Goal: Obtain resource: Obtain resource

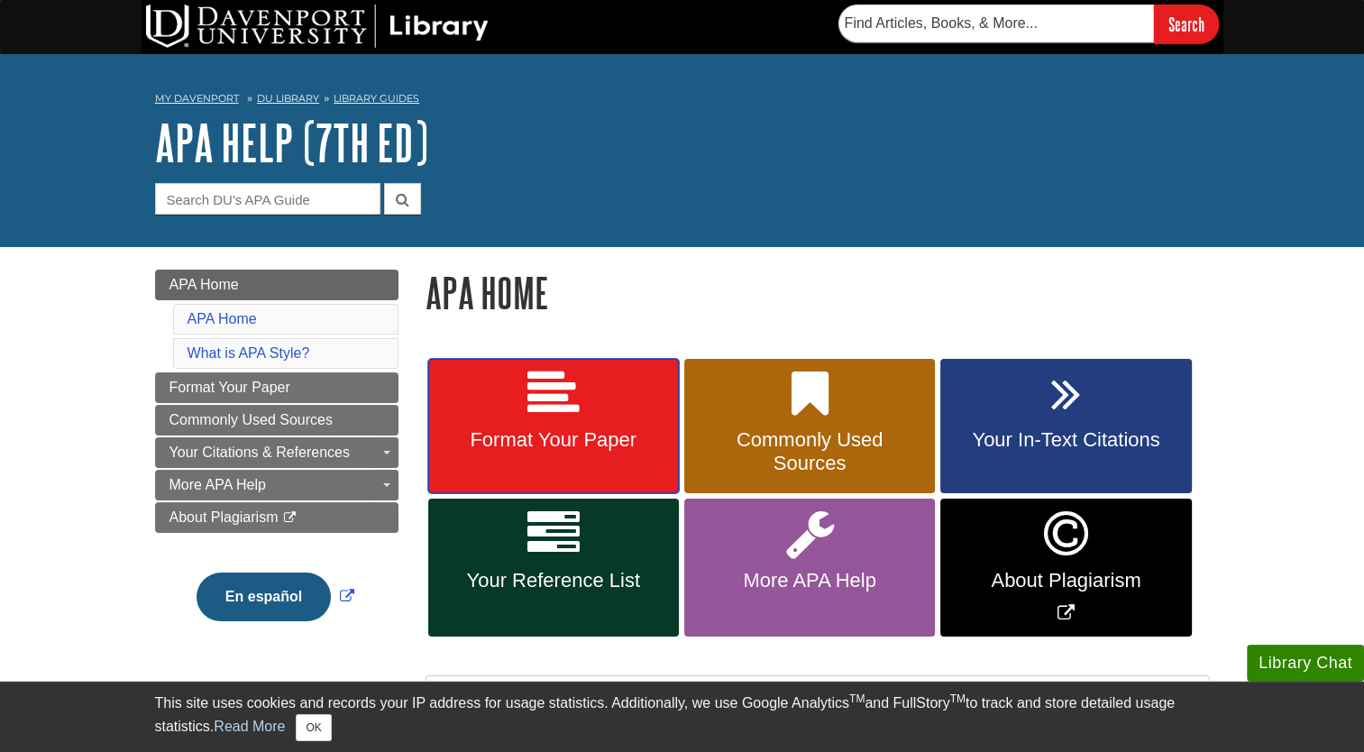
click at [574, 384] on icon at bounding box center [554, 394] width 52 height 52
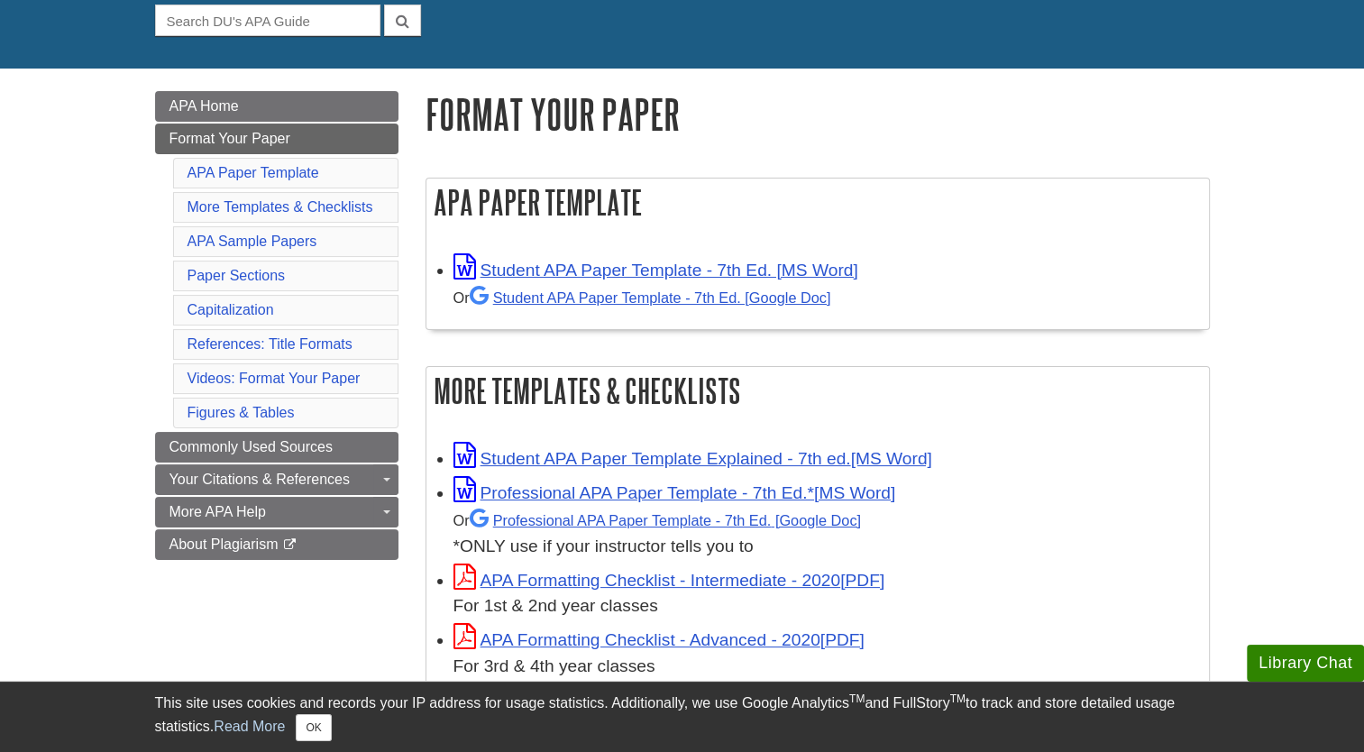
scroll to position [191, 0]
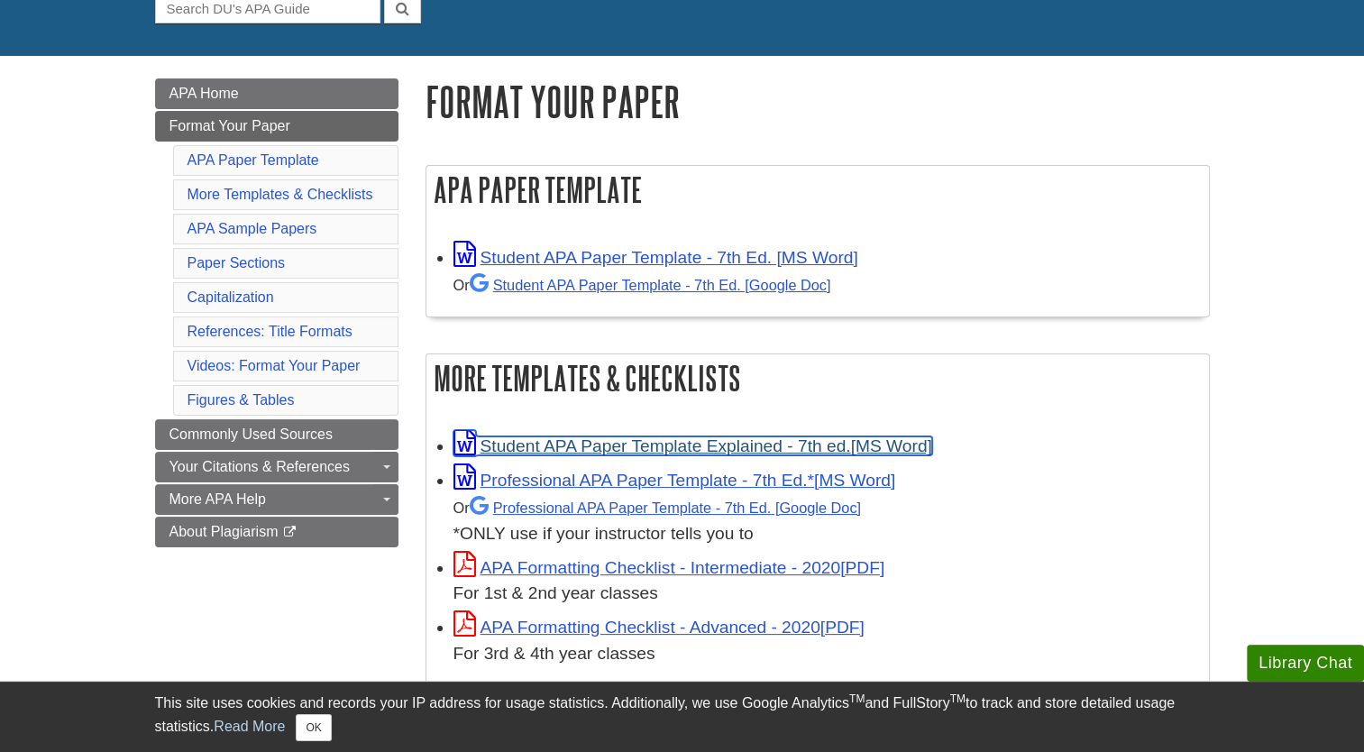
click at [765, 448] on link "Student APA Paper Template Explained - 7th ed." at bounding box center [693, 445] width 479 height 19
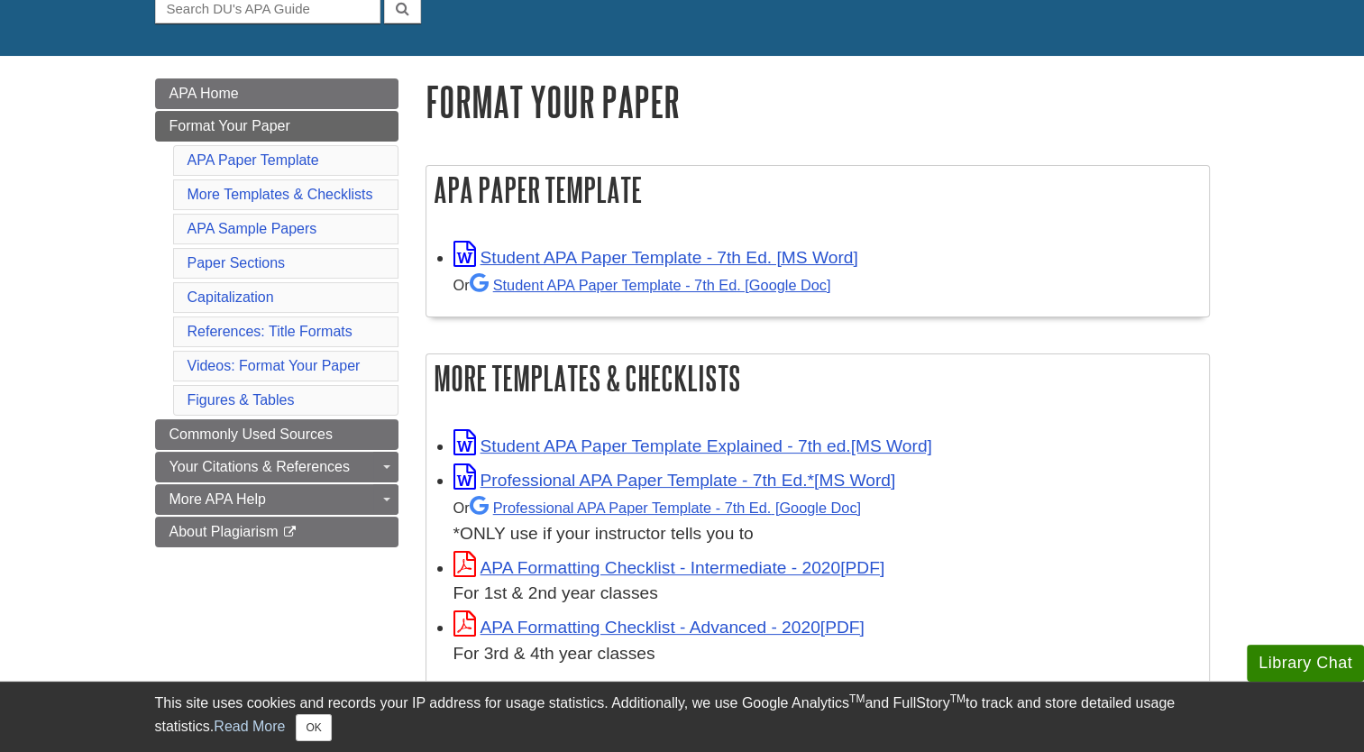
scroll to position [0, 0]
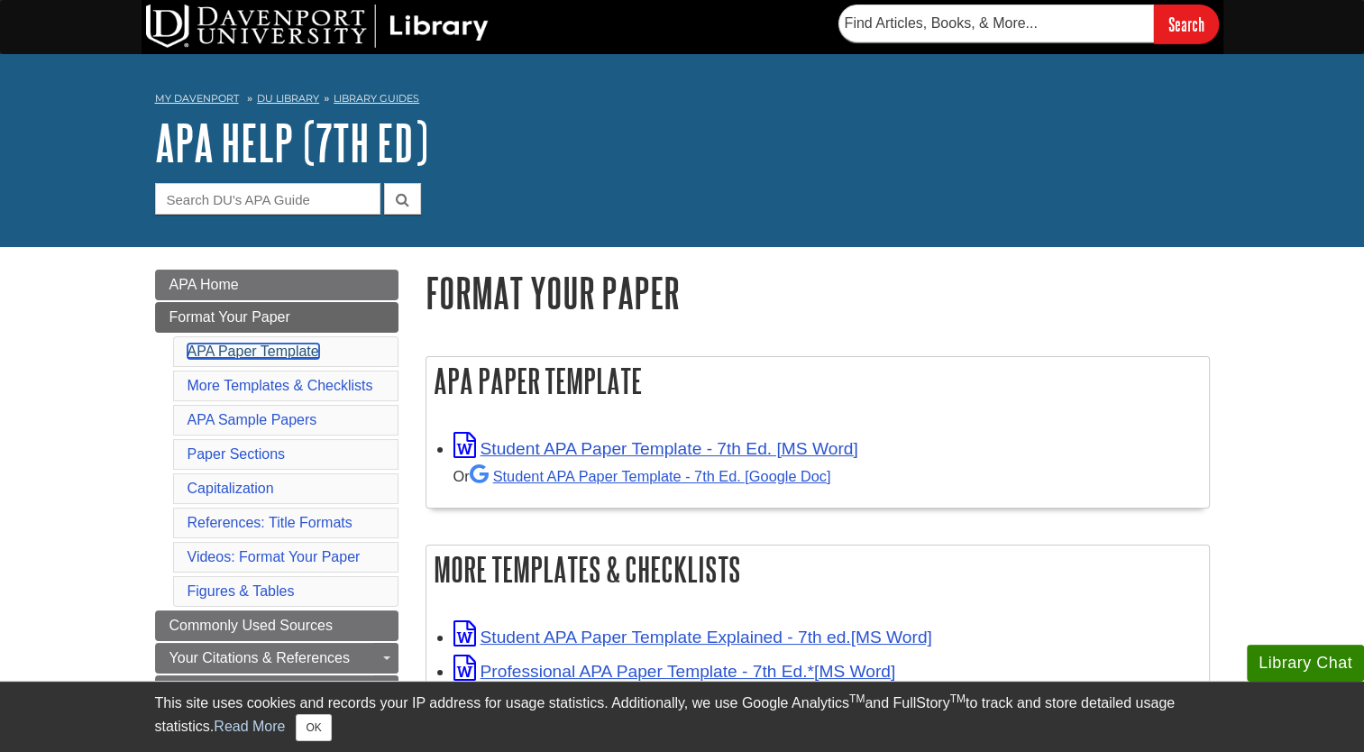
click at [253, 352] on link "APA Paper Template" at bounding box center [254, 351] width 132 height 15
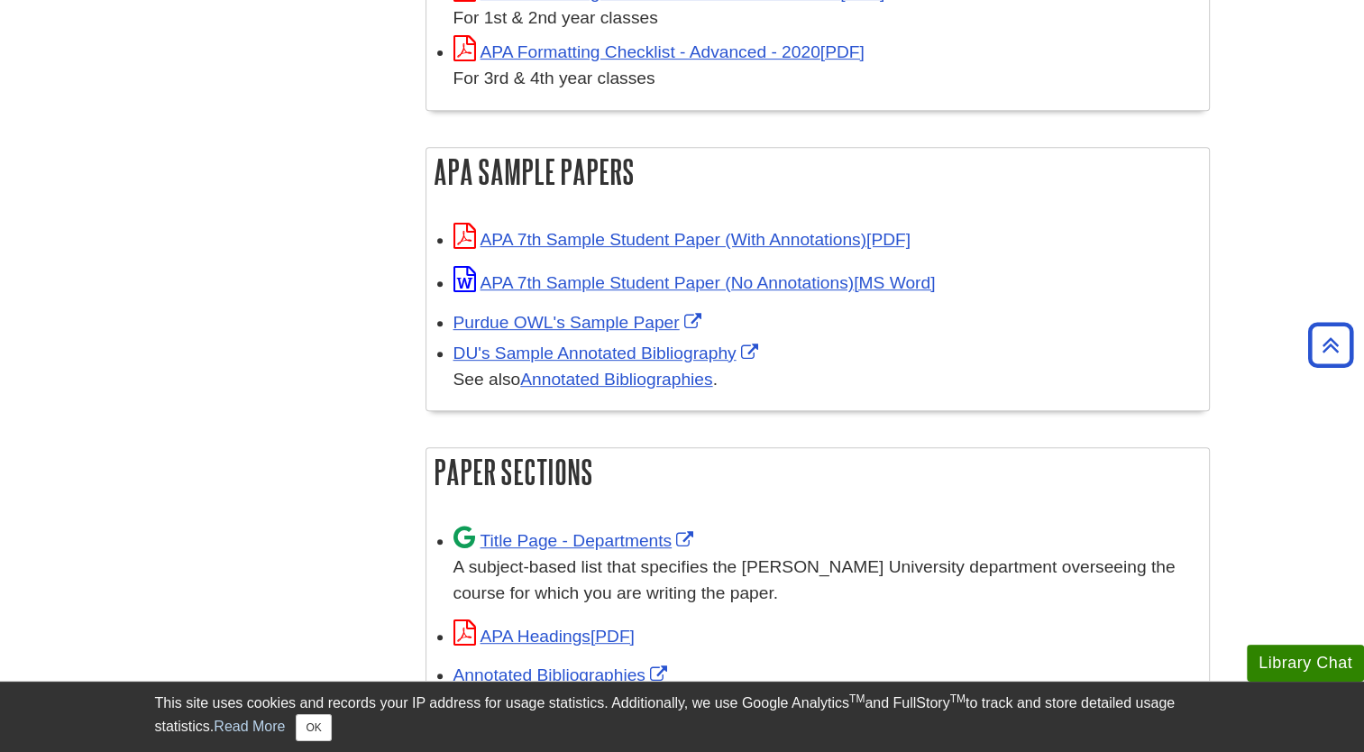
scroll to position [721, 0]
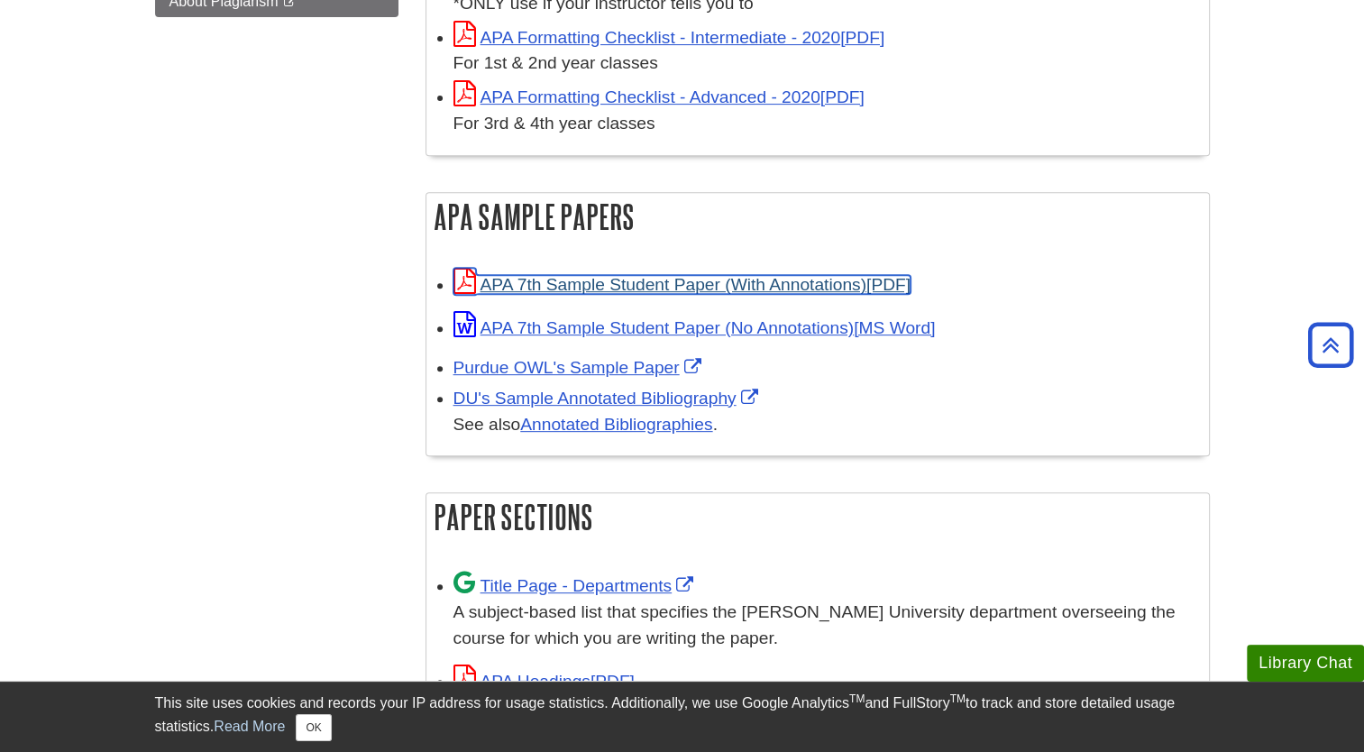
click at [610, 275] on link "APA 7th Sample Student Paper (With Annotations)" at bounding box center [682, 284] width 457 height 19
click at [476, 351] on li "Purdue OWL's Sample Paper" at bounding box center [827, 366] width 747 height 31
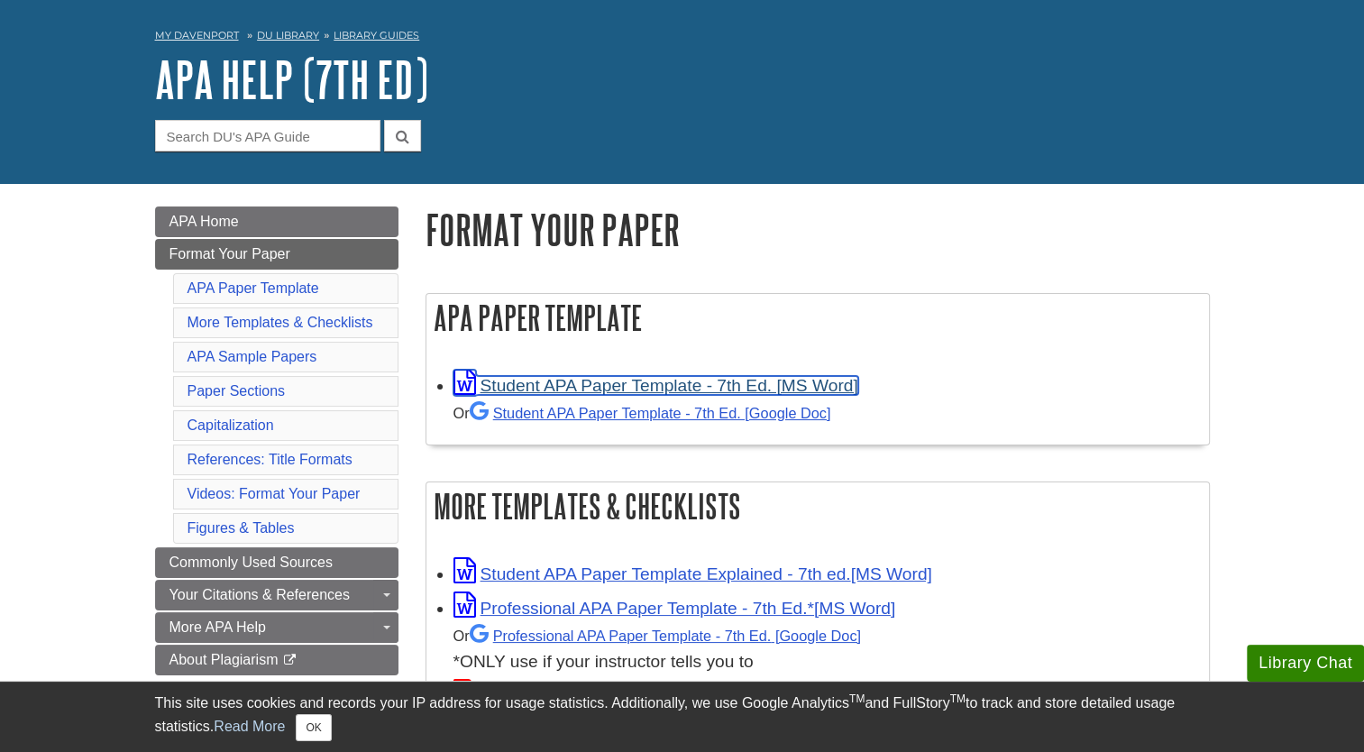
click at [604, 382] on link "Student APA Paper Template - 7th Ed. [MS Word]" at bounding box center [656, 385] width 405 height 19
click at [1058, 435] on div "Student APA Paper Template - 7th Ed. [MS Word] Or Student APA Paper Template - …" at bounding box center [818, 400] width 783 height 88
